Goal: Obtain resource: Obtain resource

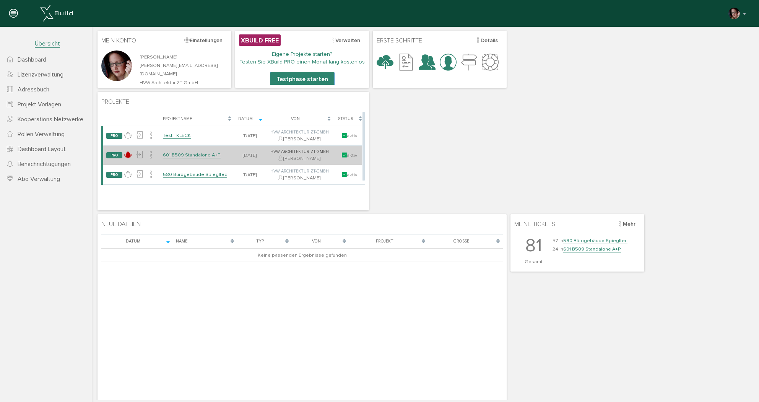
click at [190, 154] on link "601 B509 Standalone A+P" at bounding box center [192, 155] width 58 height 6
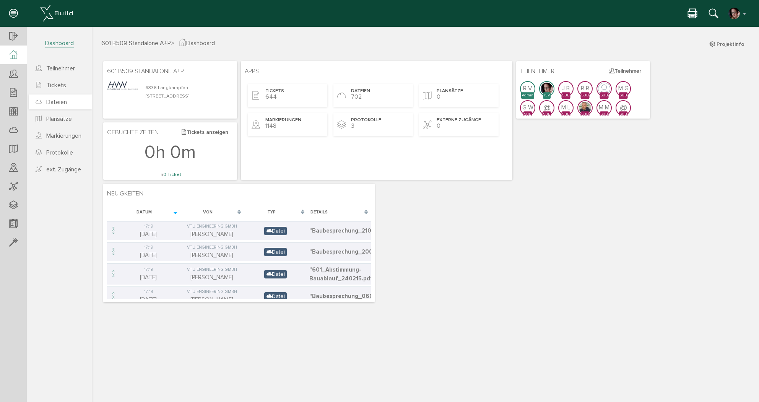
click at [55, 100] on span "Dateien" at bounding box center [56, 102] width 21 height 8
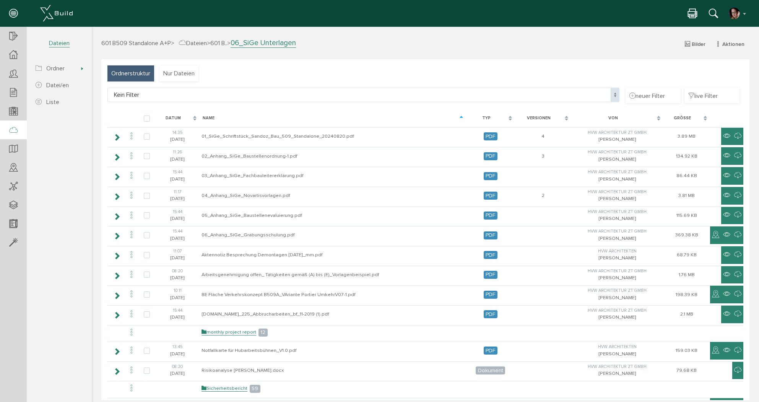
click at [195, 39] on h3 "601 B509 Standalone A+P > Dateien > 601 B.. > 06_SiGe Unterlagen Bilder Aktione…" at bounding box center [425, 42] width 648 height 9
click at [205, 44] on span "Dateien" at bounding box center [193, 43] width 28 height 8
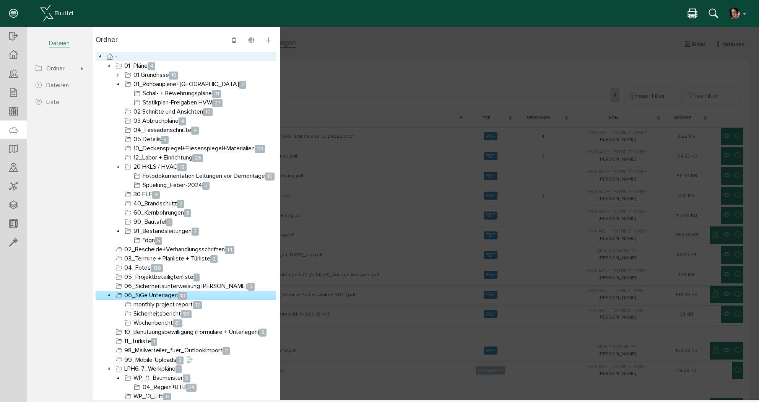
click at [109, 54] on icon at bounding box center [109, 56] width 9 height 9
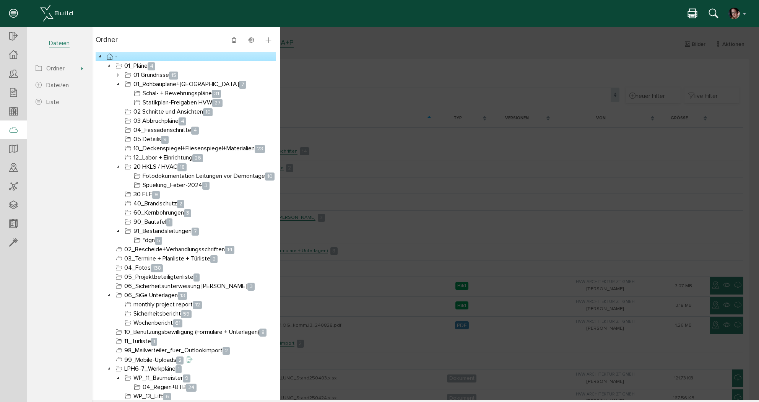
click at [334, 50] on div at bounding box center [425, 213] width 667 height 373
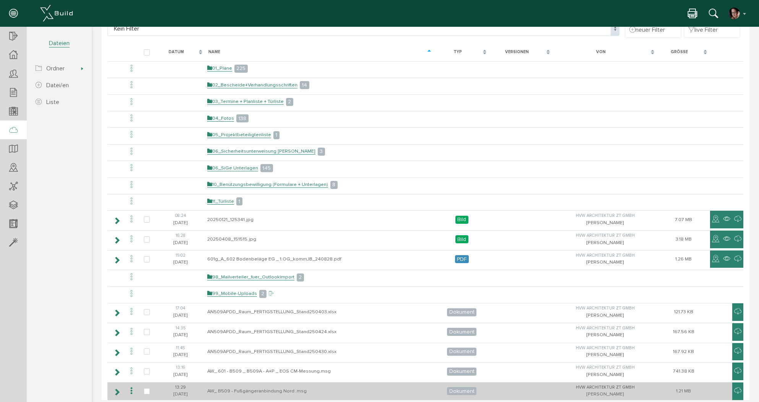
scroll to position [28, 0]
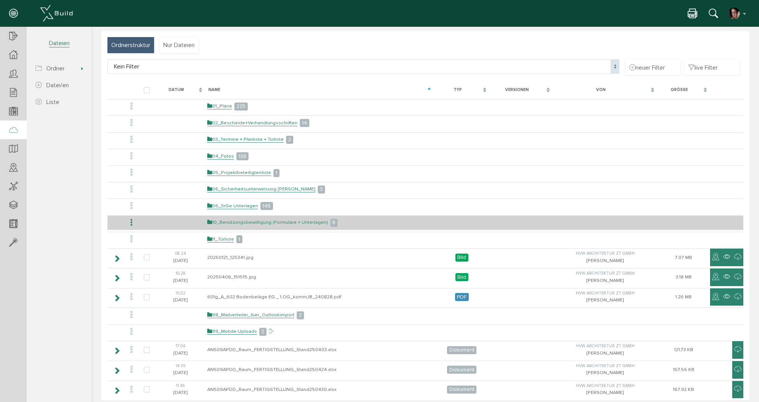
click at [284, 222] on link "10_Benützungsbewilligung (Formulare + Unterlagen)" at bounding box center [267, 222] width 121 height 6
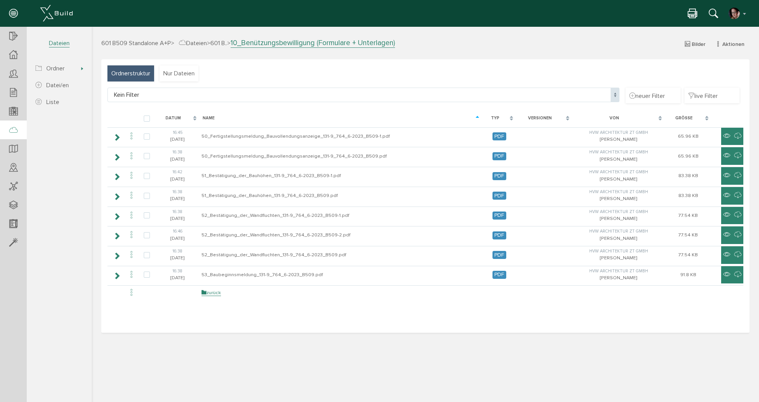
scroll to position [0, 0]
click at [217, 42] on span "> 601 B.." at bounding box center [217, 43] width 20 height 8
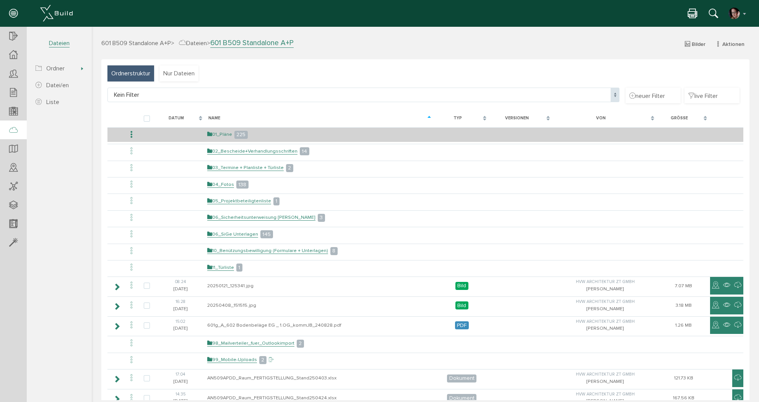
click at [219, 135] on link "01_Pläne" at bounding box center [219, 134] width 25 height 6
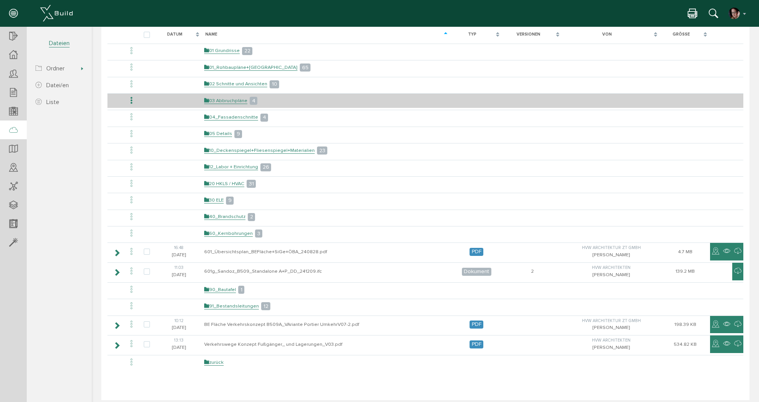
scroll to position [92, 0]
